Goal: Task Accomplishment & Management: Manage account settings

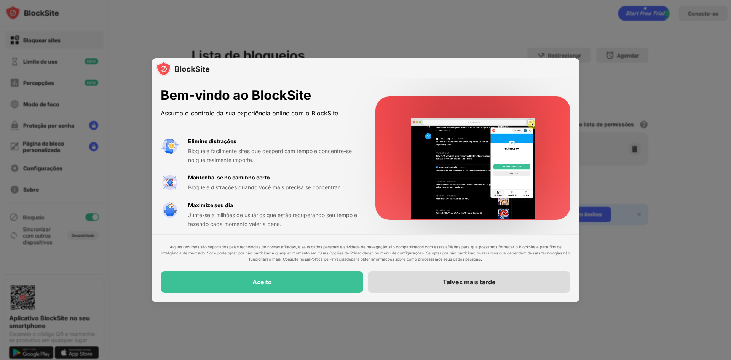
click at [467, 275] on div "Talvez mais tarde" at bounding box center [469, 281] width 203 height 21
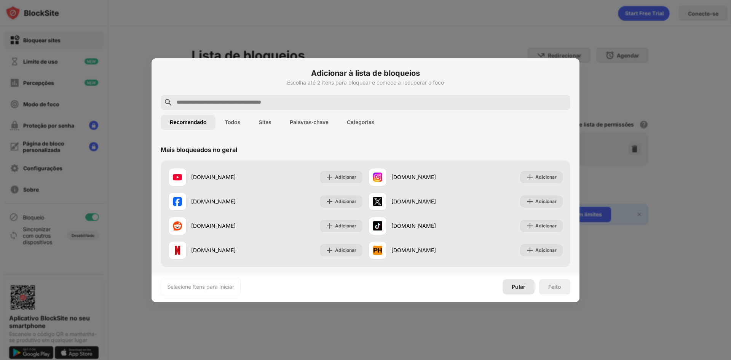
click at [520, 286] on font "Pular" at bounding box center [519, 286] width 14 height 6
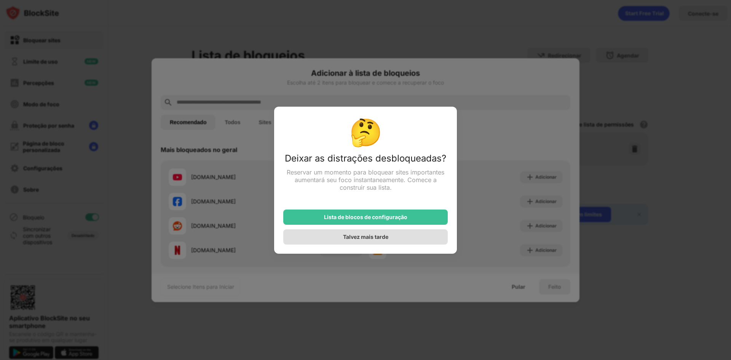
click at [365, 239] on font "Talvez mais tarde" at bounding box center [365, 236] width 45 height 6
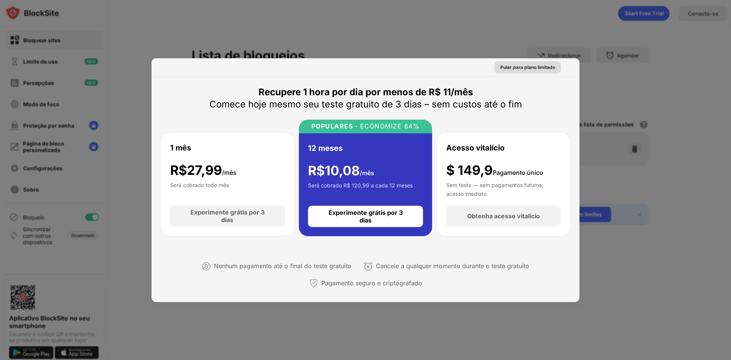
click at [516, 65] on font "Pular para plano limitado" at bounding box center [527, 67] width 55 height 6
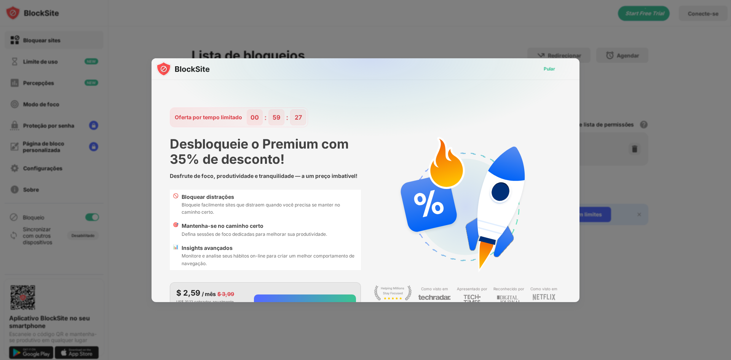
drag, startPoint x: 539, startPoint y: 66, endPoint x: 543, endPoint y: 67, distance: 4.7
click at [544, 67] on font "Pular" at bounding box center [549, 69] width 11 height 6
